Goal: Learn about a topic

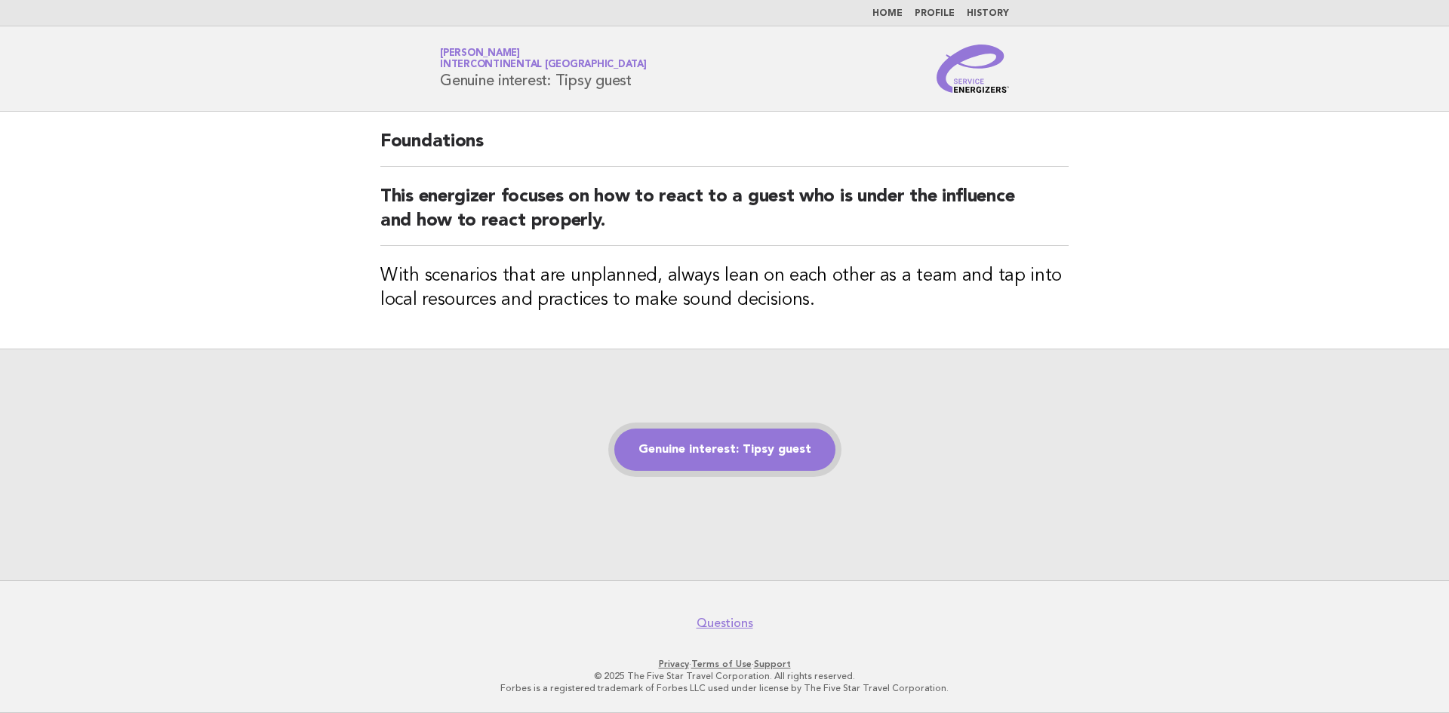
click at [702, 466] on link "Genuine interest: Tipsy guest" at bounding box center [724, 450] width 221 height 42
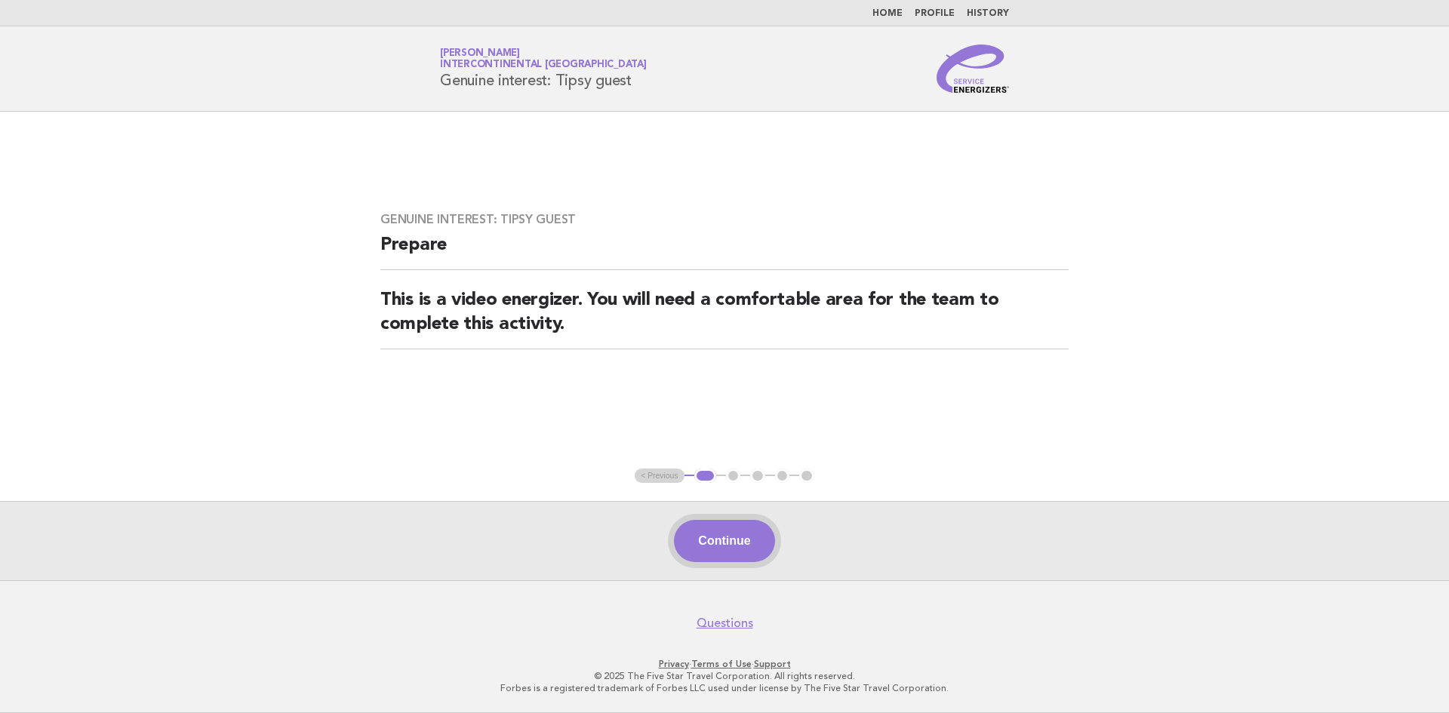
click at [711, 549] on button "Continue" at bounding box center [724, 541] width 100 height 42
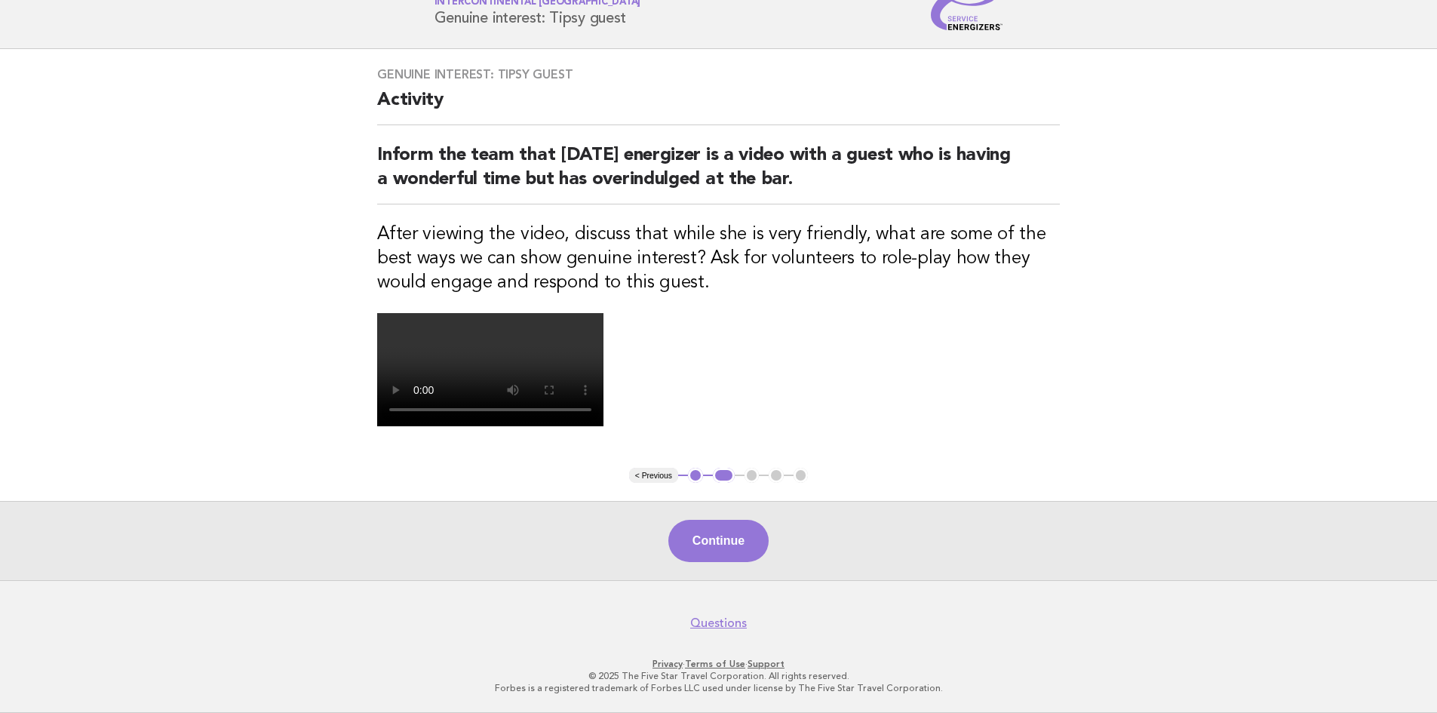
scroll to position [151, 0]
click at [730, 550] on button "Continue" at bounding box center [719, 541] width 100 height 42
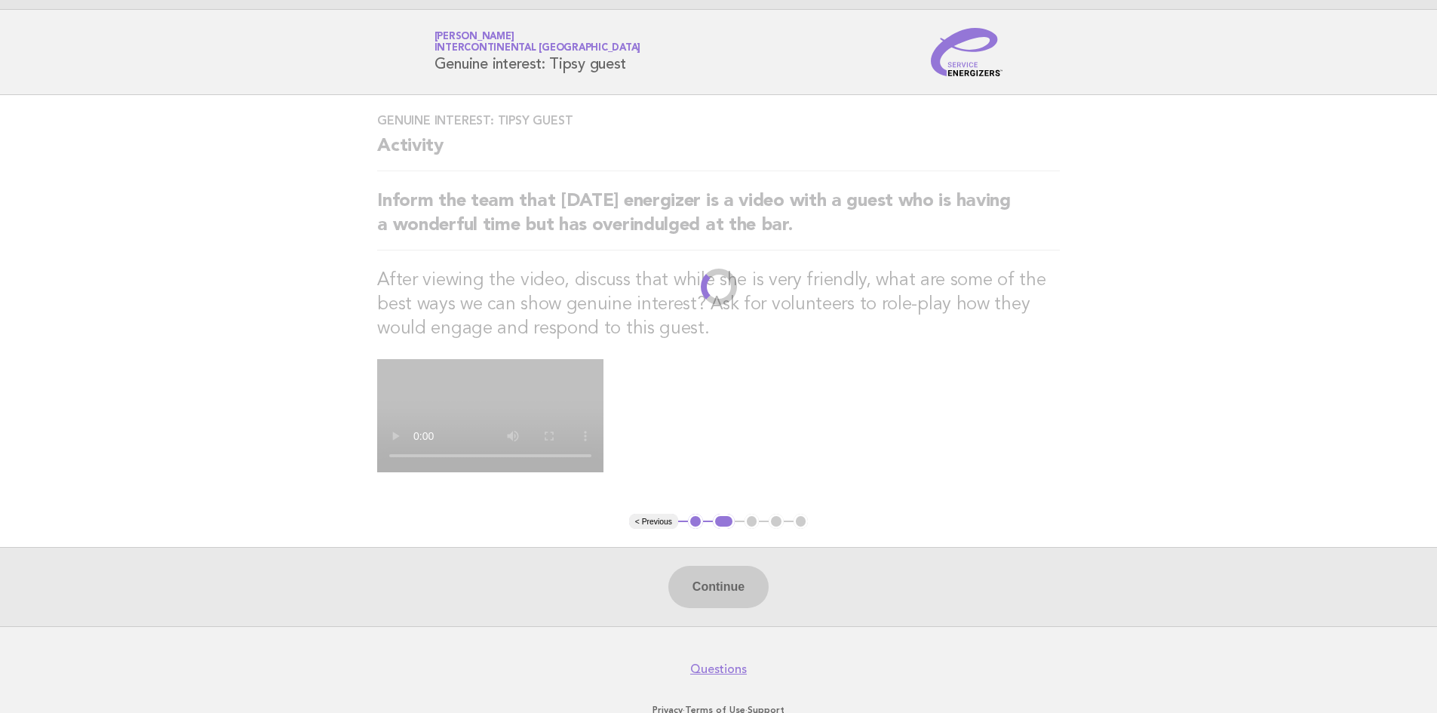
scroll to position [0, 0]
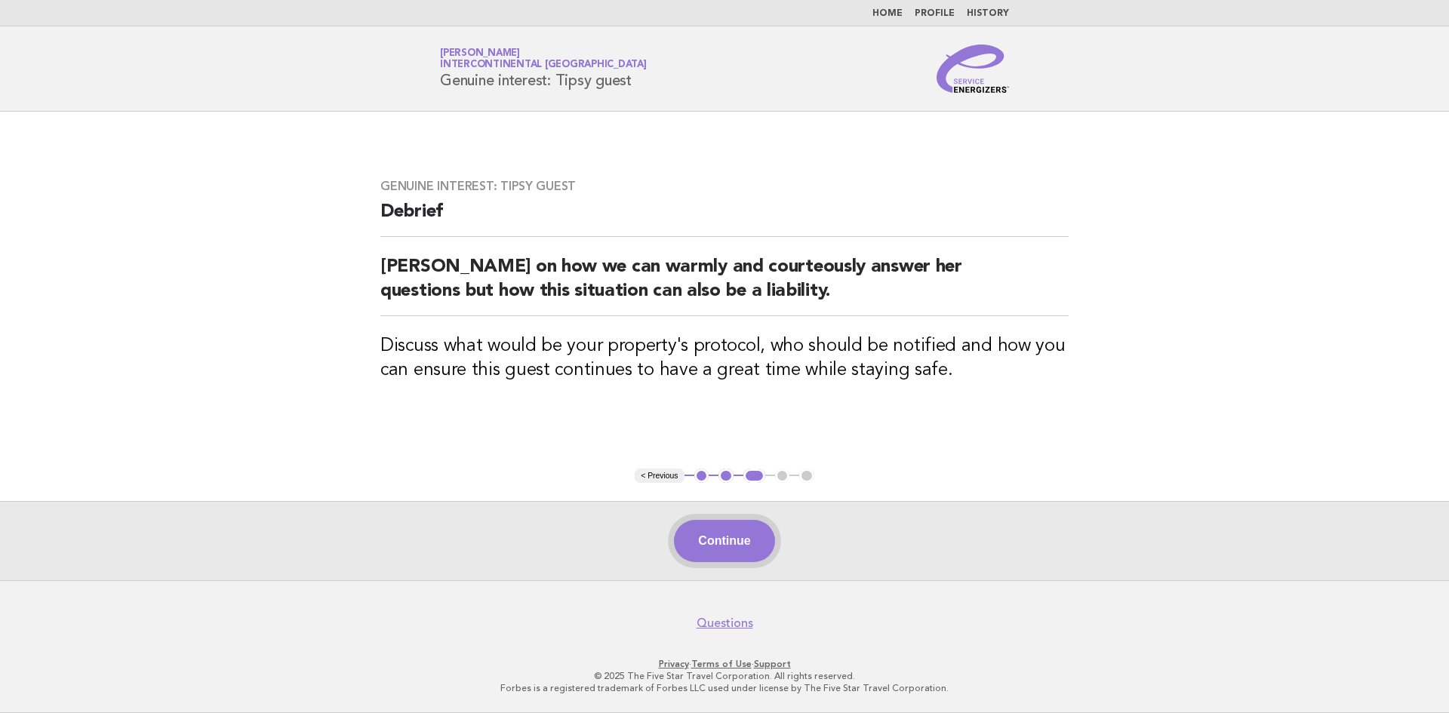
click at [733, 549] on button "Continue" at bounding box center [724, 541] width 100 height 42
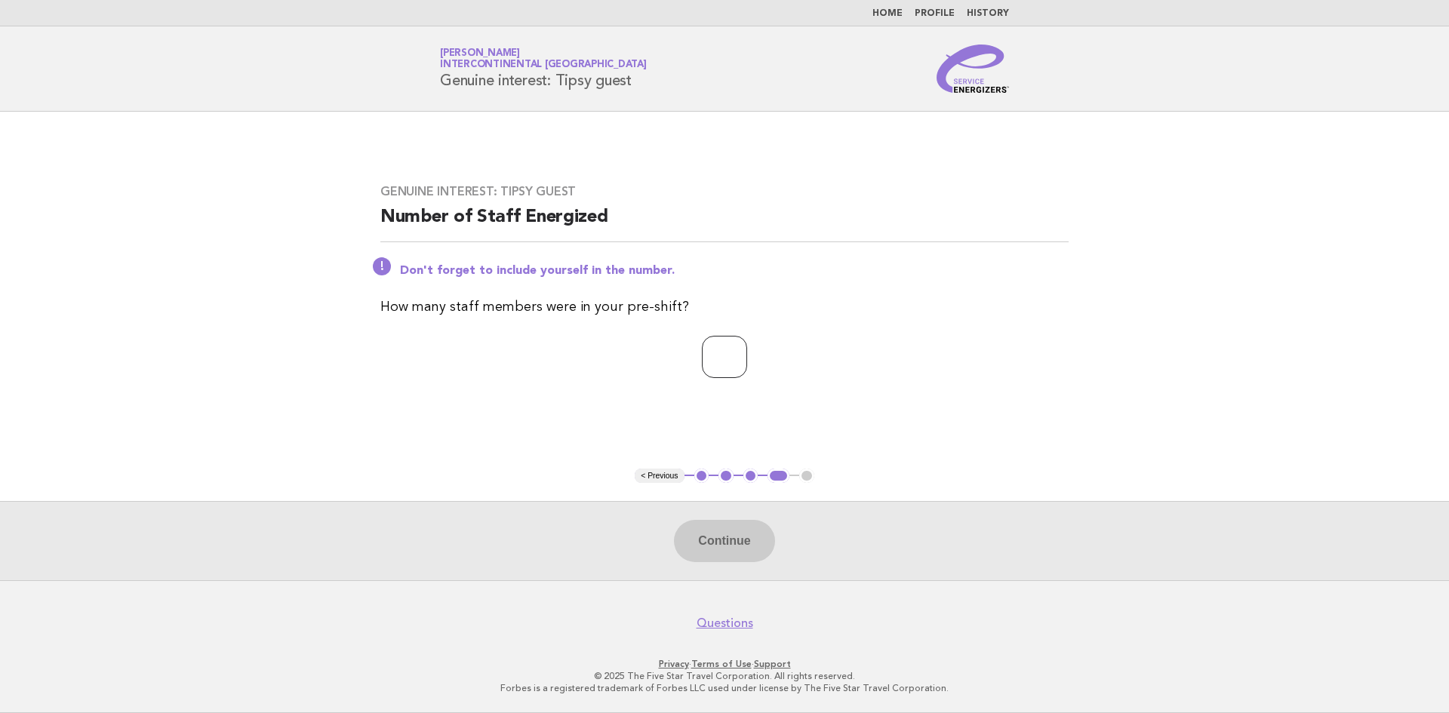
click at [725, 361] on input "number" at bounding box center [724, 357] width 45 height 42
type input "**"
click at [742, 538] on button "Continue" at bounding box center [724, 541] width 100 height 42
